Goal: Find specific page/section

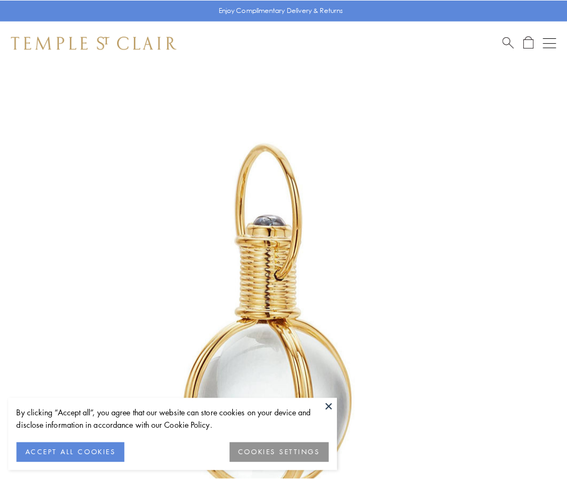
scroll to position [282, 0]
